Goal: Transaction & Acquisition: Purchase product/service

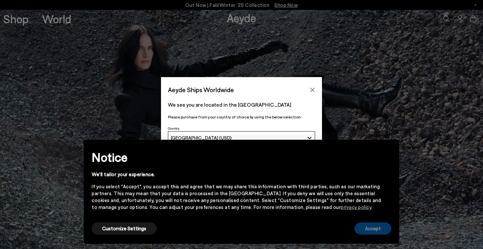
click at [375, 224] on button "Accept" at bounding box center [372, 229] width 37 height 12
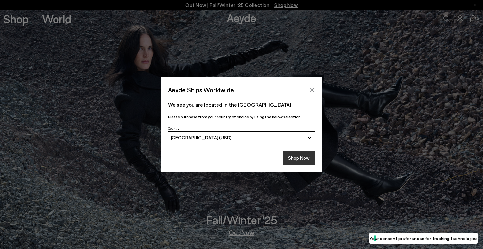
click at [308, 159] on button "Shop Now" at bounding box center [298, 158] width 33 height 14
click at [299, 154] on button "Shop Now" at bounding box center [298, 158] width 33 height 14
click at [297, 161] on button "Shop Now" at bounding box center [298, 158] width 33 height 14
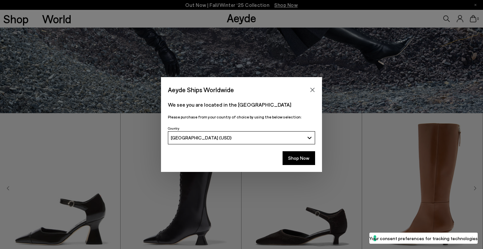
scroll to position [205, 0]
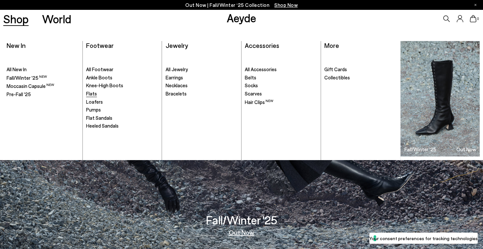
click at [90, 95] on span "Flats" at bounding box center [91, 94] width 11 height 6
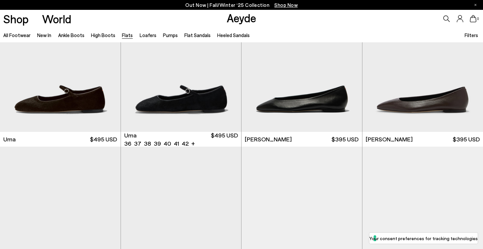
scroll to position [13, 0]
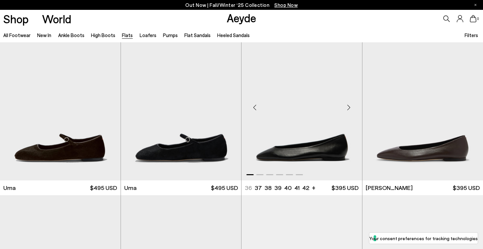
click at [349, 106] on div "Next slide" at bounding box center [349, 108] width 20 height 20
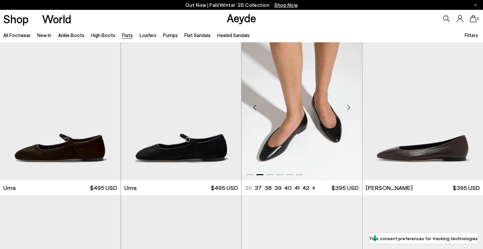
click at [349, 106] on div "Next slide" at bounding box center [349, 108] width 20 height 20
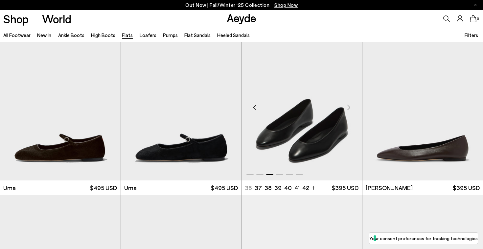
click at [349, 106] on div "Next slide" at bounding box center [349, 108] width 20 height 20
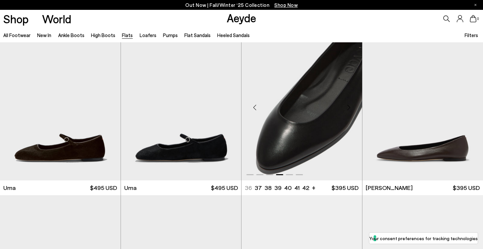
click at [349, 106] on div "Next slide" at bounding box center [349, 108] width 20 height 20
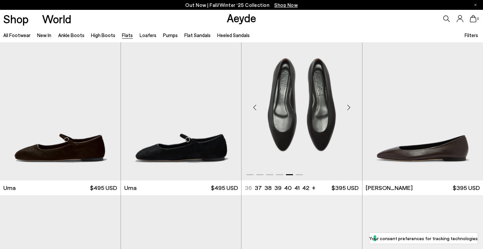
click at [349, 106] on div "Next slide" at bounding box center [349, 108] width 20 height 20
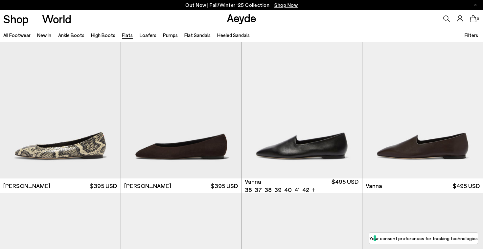
scroll to position [180, 0]
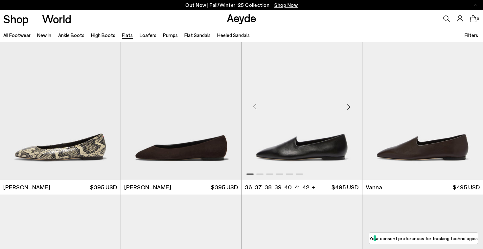
click at [348, 106] on div "Next slide" at bounding box center [349, 107] width 20 height 20
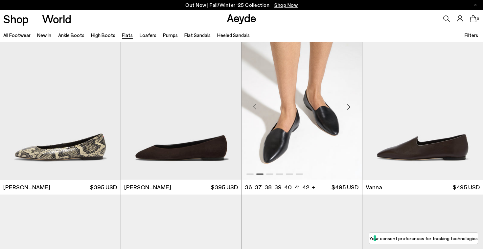
click at [348, 106] on div "Next slide" at bounding box center [349, 107] width 20 height 20
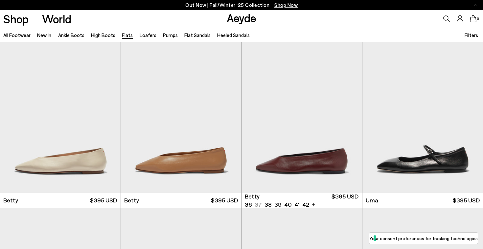
scroll to position [490, 0]
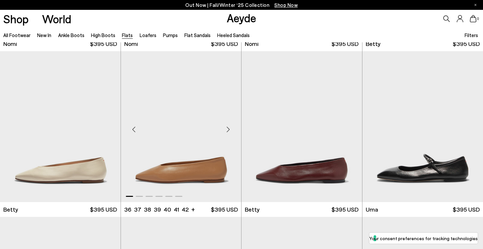
click at [229, 128] on div "Next slide" at bounding box center [228, 130] width 20 height 20
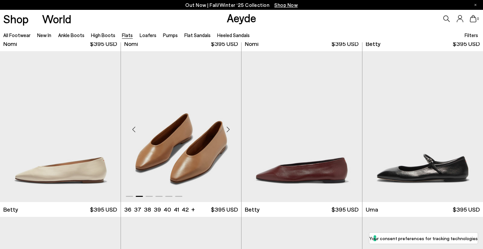
click at [229, 128] on div "Next slide" at bounding box center [228, 130] width 20 height 20
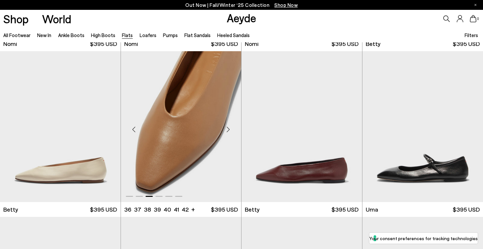
click at [229, 128] on div "Next slide" at bounding box center [228, 130] width 20 height 20
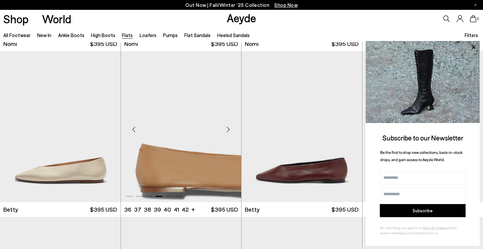
click at [229, 128] on div "Next slide" at bounding box center [228, 130] width 20 height 20
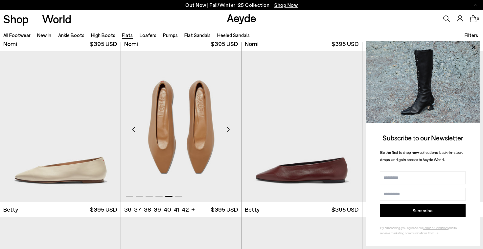
click at [229, 128] on div "Next slide" at bounding box center [228, 130] width 20 height 20
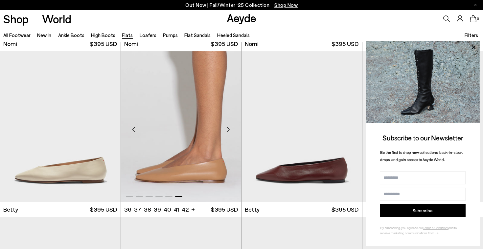
click at [229, 128] on div "Next slide" at bounding box center [228, 130] width 20 height 20
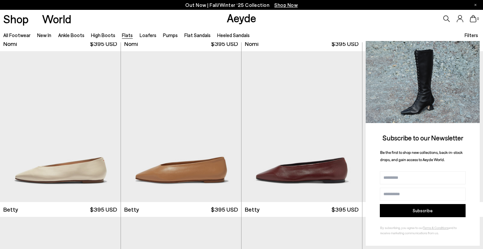
click at [474, 50] on icon at bounding box center [473, 47] width 9 height 9
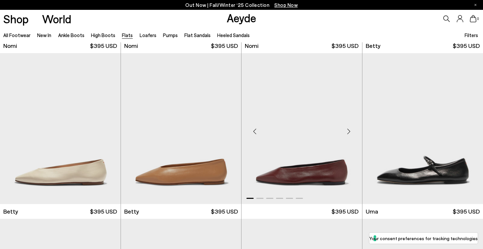
scroll to position [481, 0]
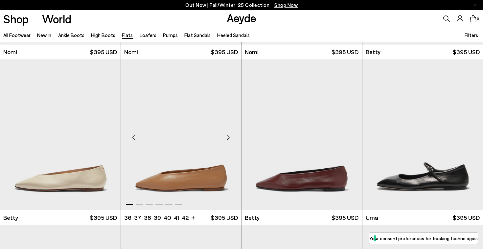
click at [228, 137] on div "Next slide" at bounding box center [228, 138] width 20 height 20
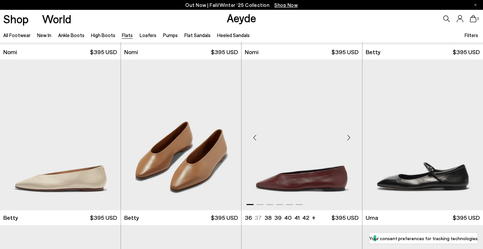
click at [349, 137] on div "Next slide" at bounding box center [349, 138] width 20 height 20
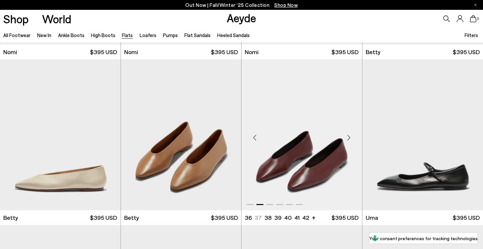
click at [349, 137] on div "Next slide" at bounding box center [349, 138] width 20 height 20
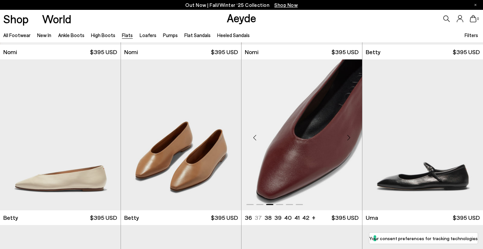
click at [349, 137] on div "Next slide" at bounding box center [349, 138] width 20 height 20
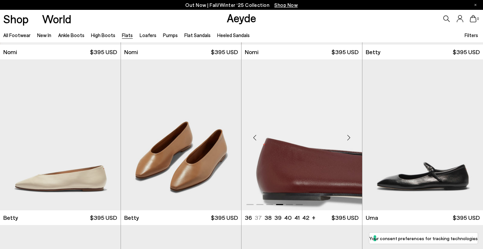
click at [349, 137] on div "Next slide" at bounding box center [349, 138] width 20 height 20
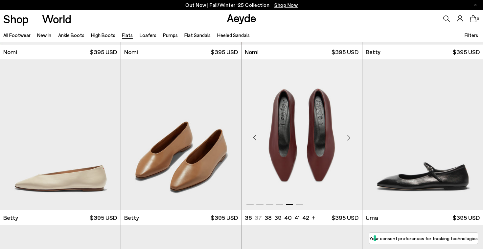
click at [349, 137] on div "Next slide" at bounding box center [349, 138] width 20 height 20
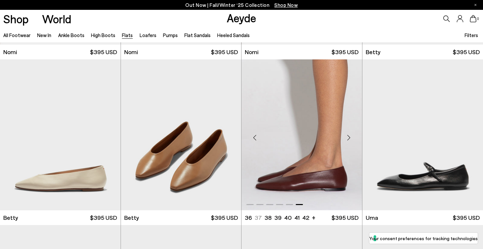
click at [349, 137] on div "Next slide" at bounding box center [349, 138] width 20 height 20
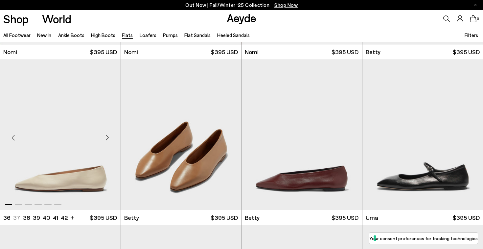
click at [107, 138] on div "Next slide" at bounding box center [108, 138] width 20 height 20
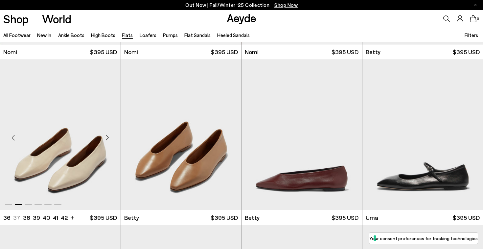
click at [107, 138] on div "Next slide" at bounding box center [108, 138] width 20 height 20
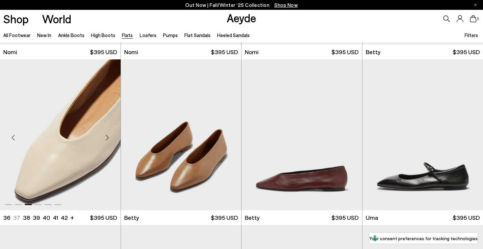
click at [107, 138] on div "Next slide" at bounding box center [108, 138] width 20 height 20
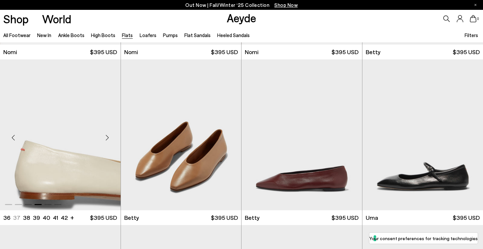
click at [107, 138] on div "Next slide" at bounding box center [108, 138] width 20 height 20
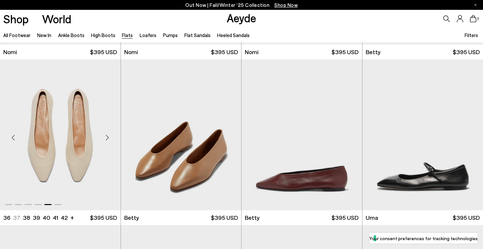
click at [107, 138] on div "Next slide" at bounding box center [108, 138] width 20 height 20
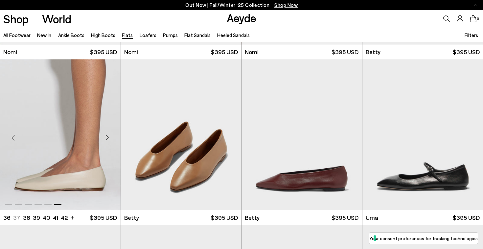
click at [107, 138] on div "Next slide" at bounding box center [108, 138] width 20 height 20
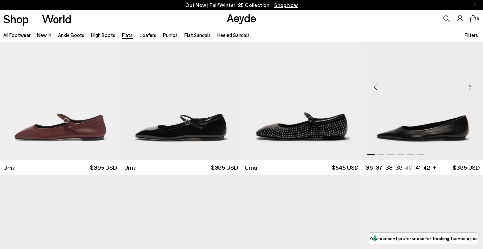
scroll to position [851, 0]
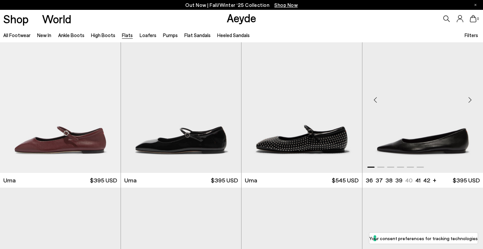
click at [469, 100] on div "Next slide" at bounding box center [470, 100] width 20 height 20
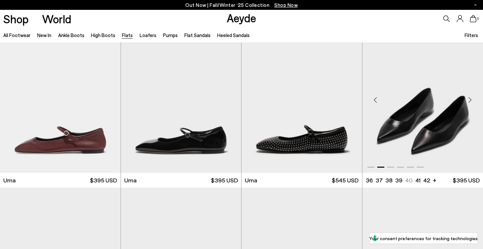
click at [469, 100] on div "Next slide" at bounding box center [470, 100] width 20 height 20
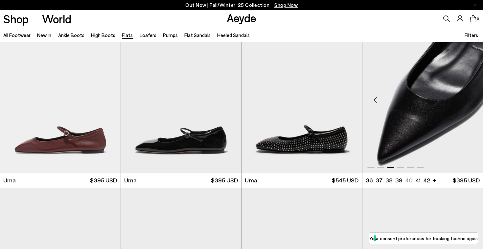
click at [469, 100] on div "Next slide" at bounding box center [470, 100] width 20 height 20
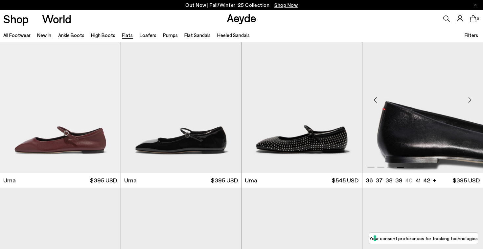
click at [469, 100] on div "Next slide" at bounding box center [470, 100] width 20 height 20
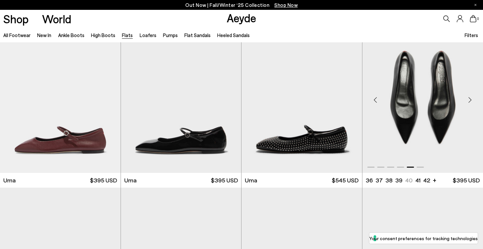
click at [469, 100] on div "Next slide" at bounding box center [470, 100] width 20 height 20
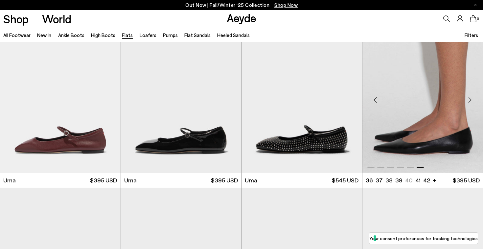
click at [469, 100] on div "Next slide" at bounding box center [470, 100] width 20 height 20
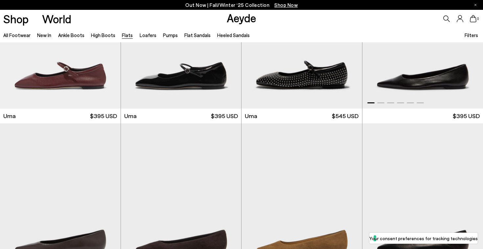
scroll to position [1018, 0]
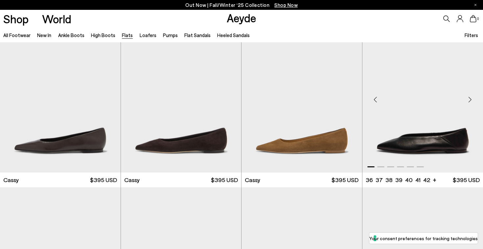
click at [469, 101] on div "Next slide" at bounding box center [470, 100] width 20 height 20
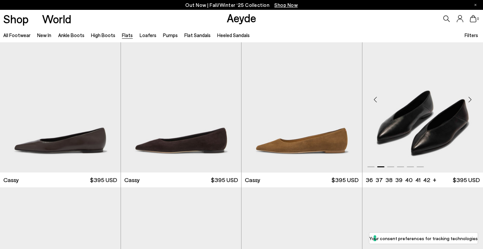
click at [469, 101] on div "Next slide" at bounding box center [470, 100] width 20 height 20
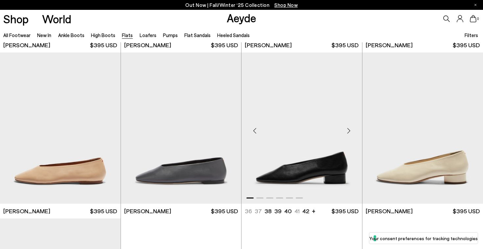
scroll to position [1817, 0]
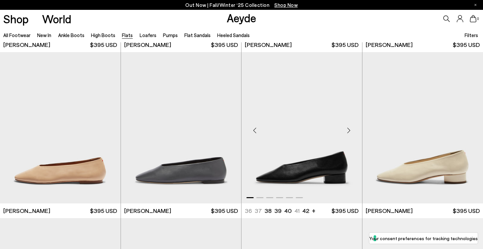
click at [349, 128] on div "Next slide" at bounding box center [349, 131] width 20 height 20
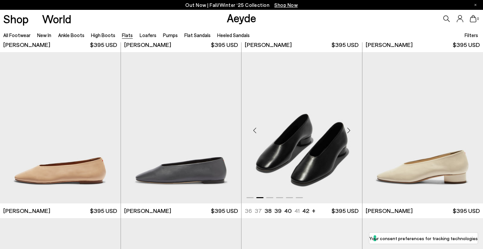
click at [349, 129] on div "Next slide" at bounding box center [349, 131] width 20 height 20
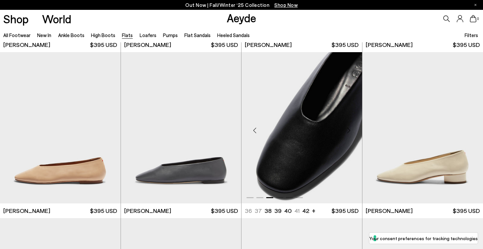
click at [349, 129] on div "Next slide" at bounding box center [349, 131] width 20 height 20
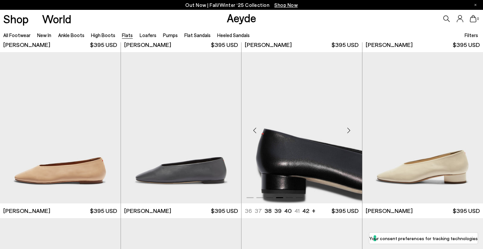
click at [349, 129] on div "Next slide" at bounding box center [349, 131] width 20 height 20
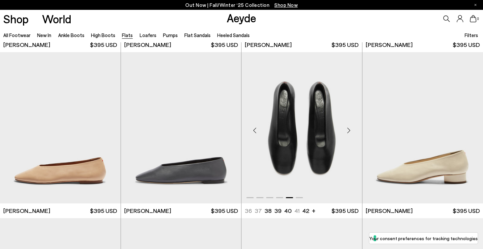
click at [349, 129] on div "Next slide" at bounding box center [349, 131] width 20 height 20
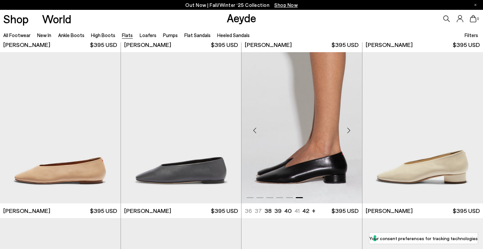
click at [349, 129] on div "Next slide" at bounding box center [349, 131] width 20 height 20
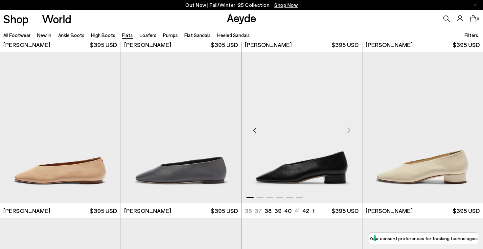
click at [349, 129] on div "Next slide" at bounding box center [349, 131] width 20 height 20
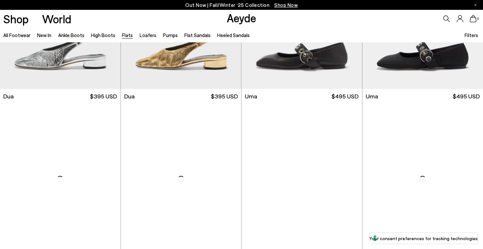
scroll to position [2678, 0]
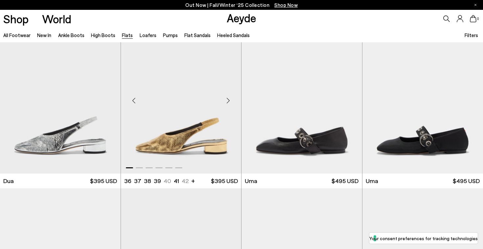
click at [228, 100] on div "Next slide" at bounding box center [228, 101] width 20 height 20
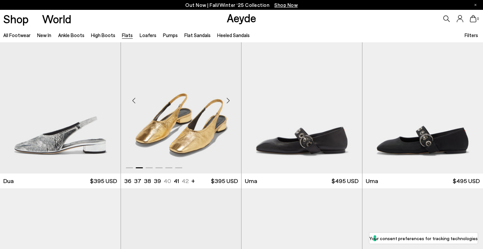
click at [228, 100] on div "Next slide" at bounding box center [228, 101] width 20 height 20
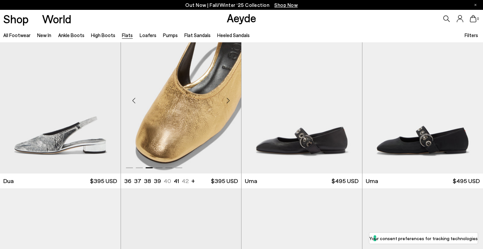
click at [228, 100] on div "Next slide" at bounding box center [228, 101] width 20 height 20
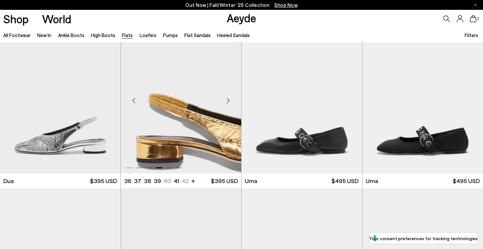
click at [228, 100] on div "Next slide" at bounding box center [228, 101] width 20 height 20
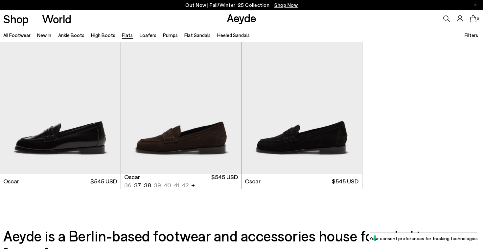
scroll to position [3603, 0]
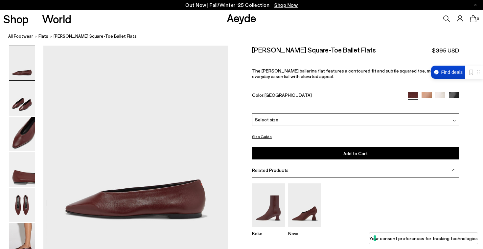
click at [455, 96] on img at bounding box center [454, 97] width 10 height 10
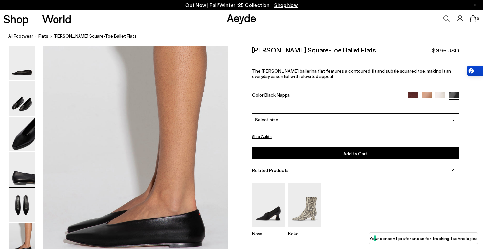
scroll to position [1286, 0]
